Goal: Navigation & Orientation: Find specific page/section

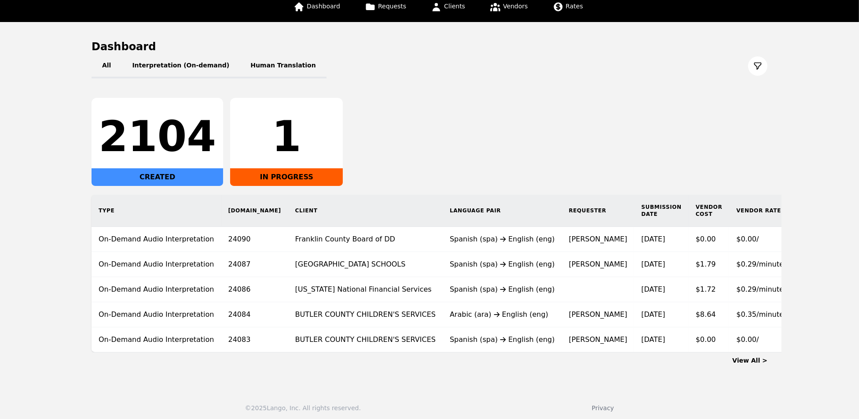
scroll to position [68, 0]
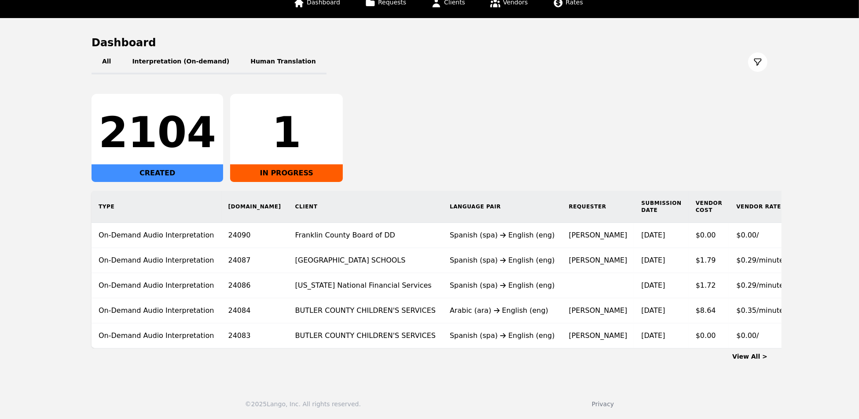
click at [751, 356] on link "View All >" at bounding box center [750, 356] width 35 height 7
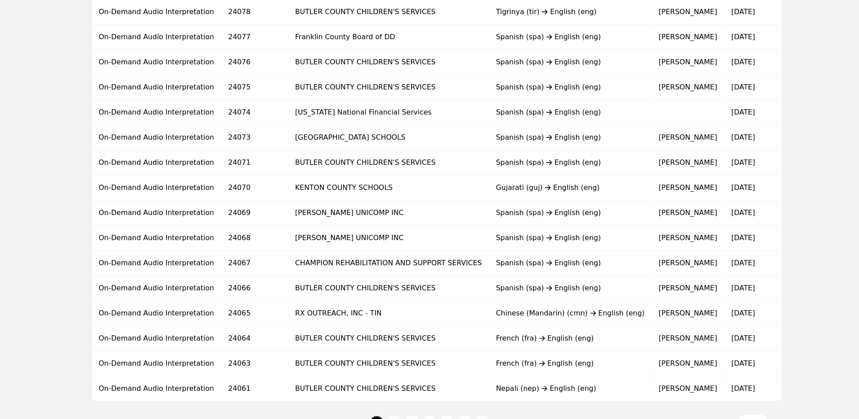
scroll to position [496, 0]
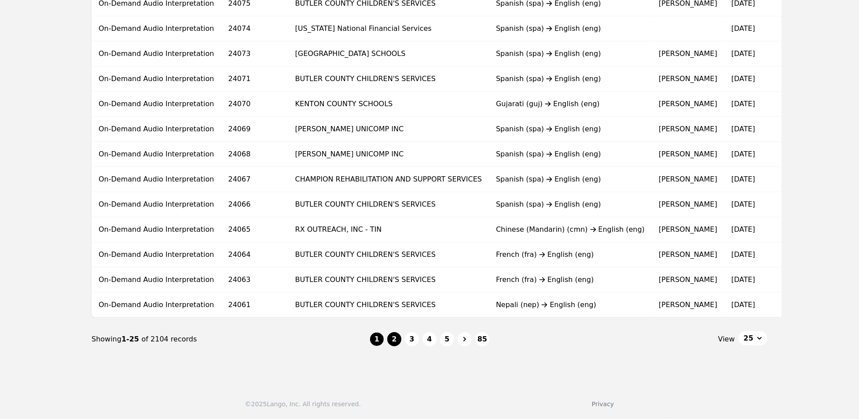
click at [398, 337] on button "2" at bounding box center [394, 339] width 14 height 14
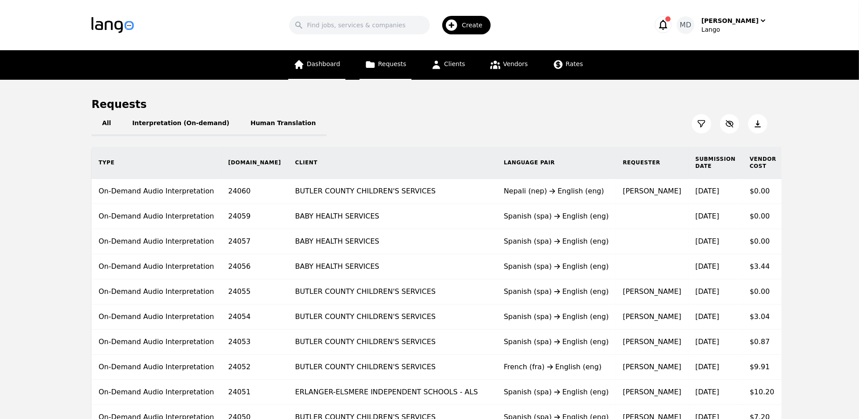
click at [320, 62] on span "Dashboard" at bounding box center [323, 63] width 33 height 7
